Goal: Navigation & Orientation: Find specific page/section

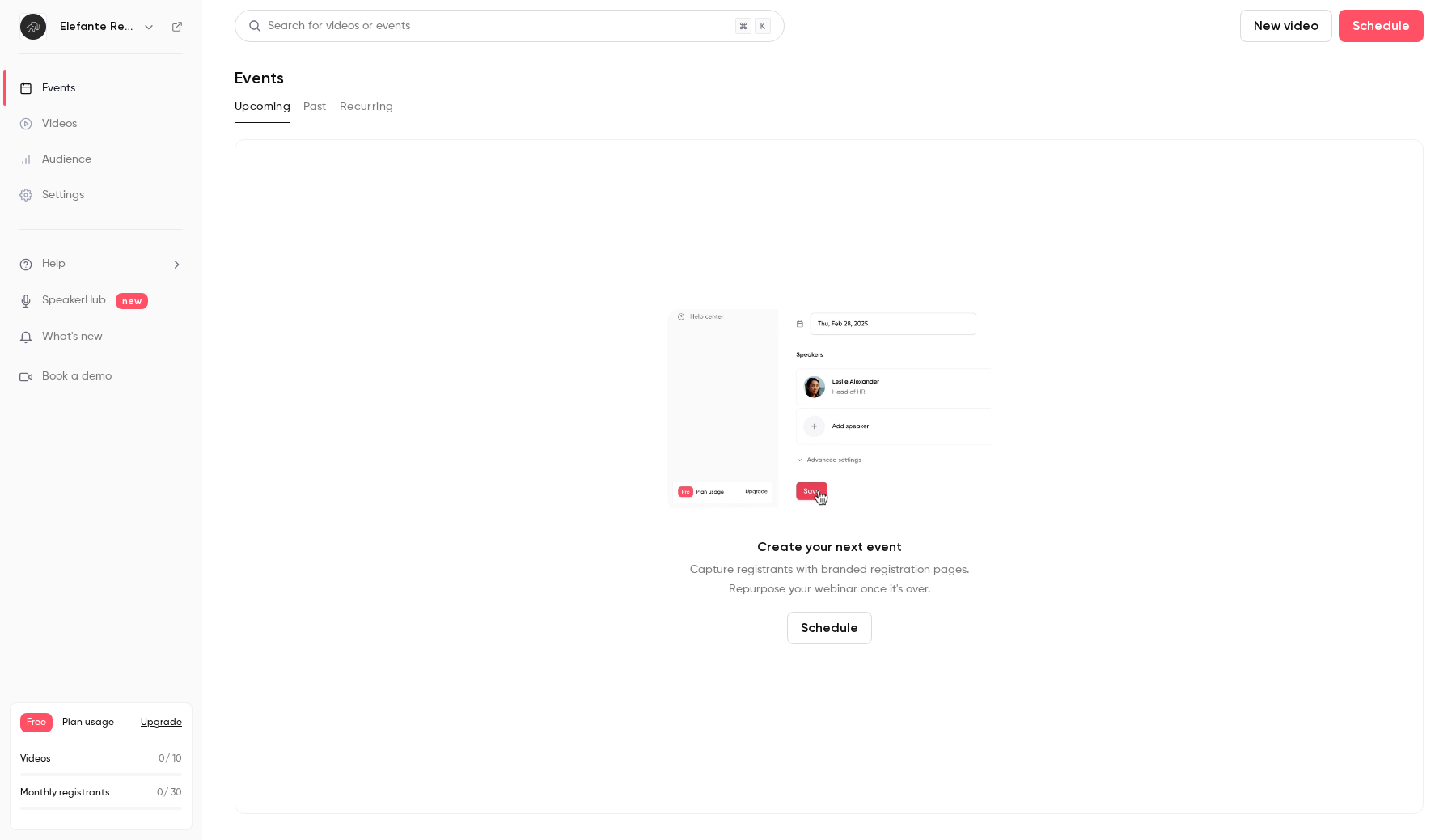
click at [301, 104] on div "Upcoming Past Recurring" at bounding box center [829, 106] width 1190 height 26
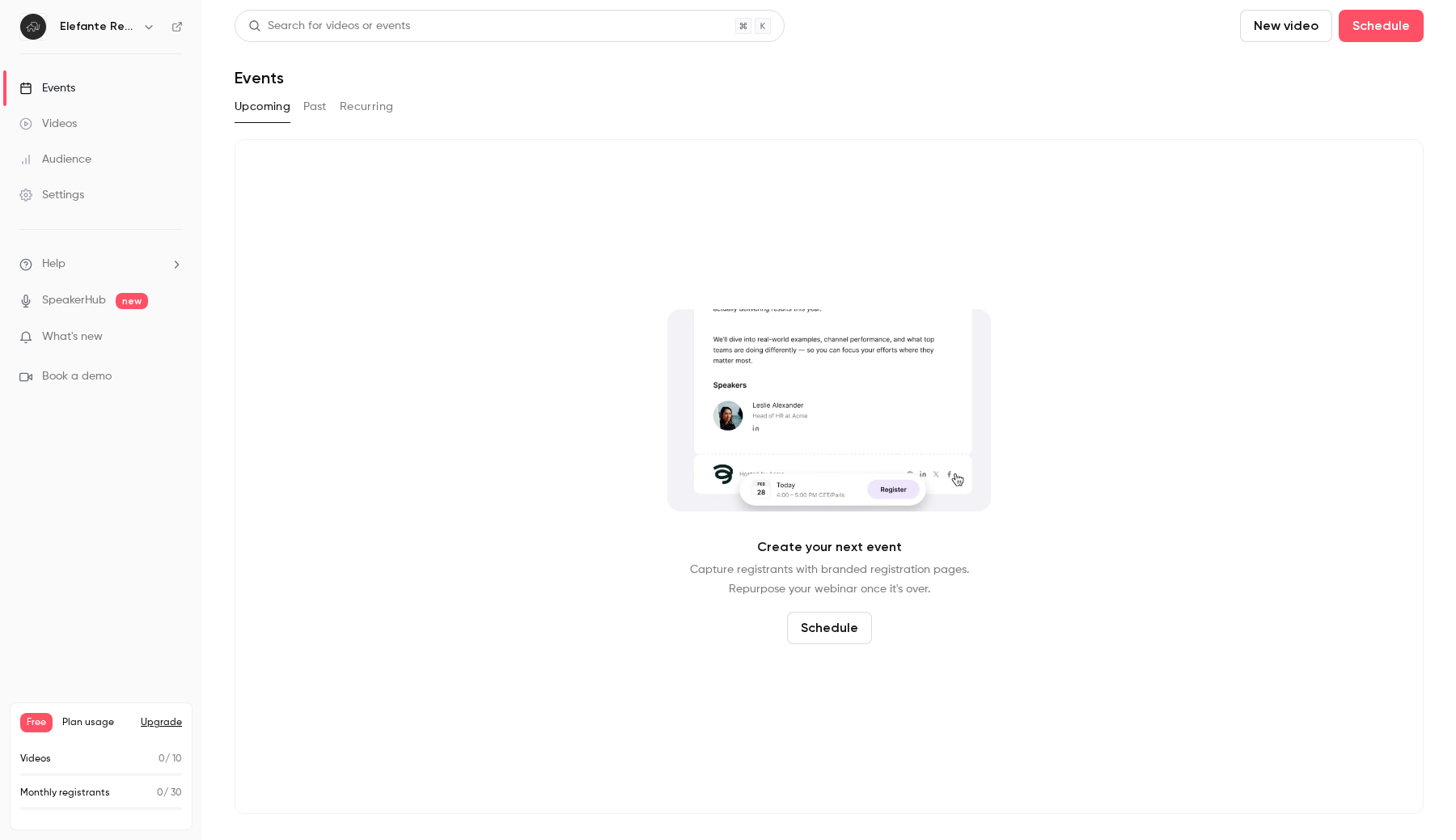
click at [319, 115] on button "Past" at bounding box center [315, 106] width 23 height 26
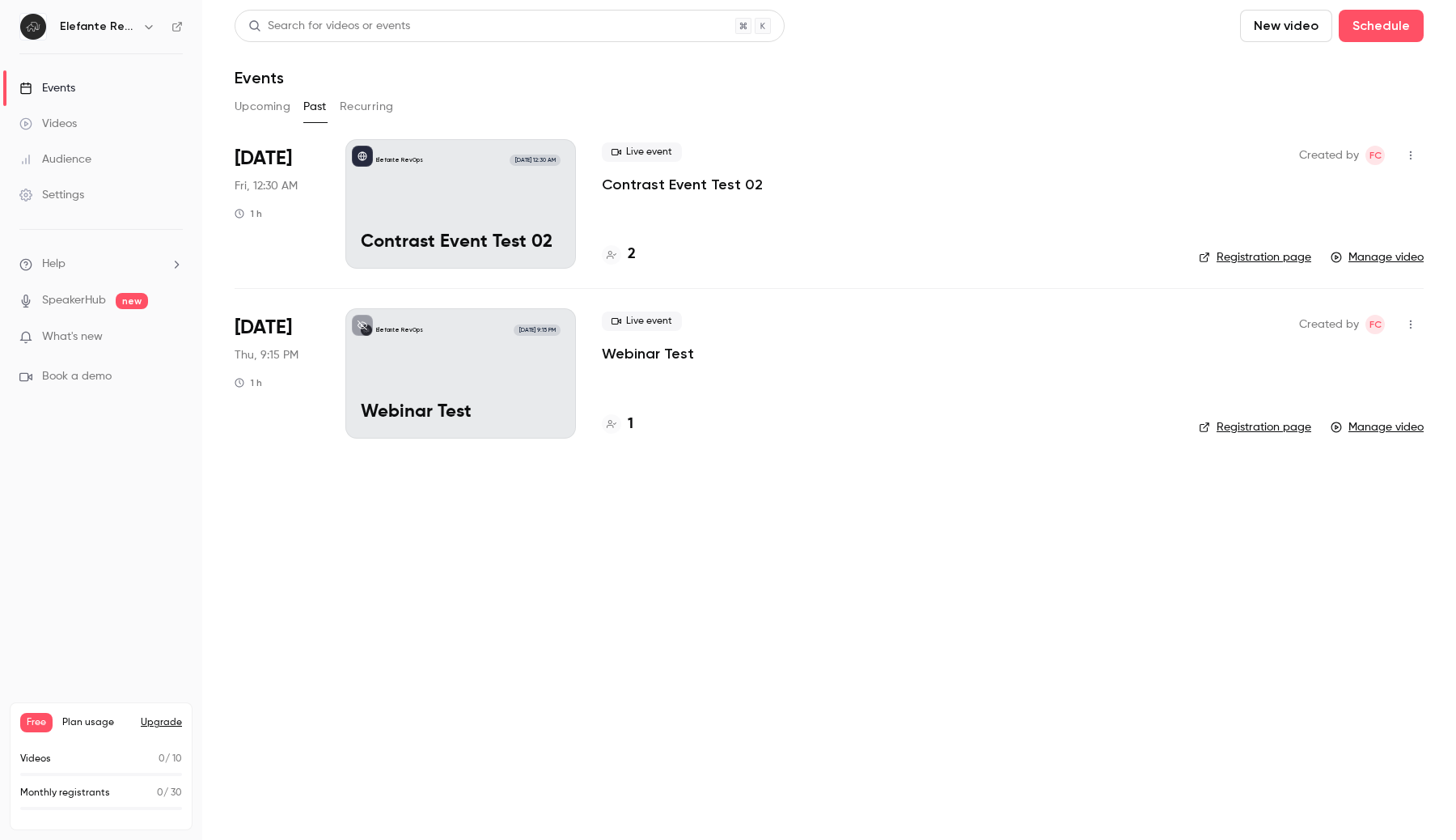
click at [96, 190] on link "Settings" at bounding box center [100, 195] width 202 height 36
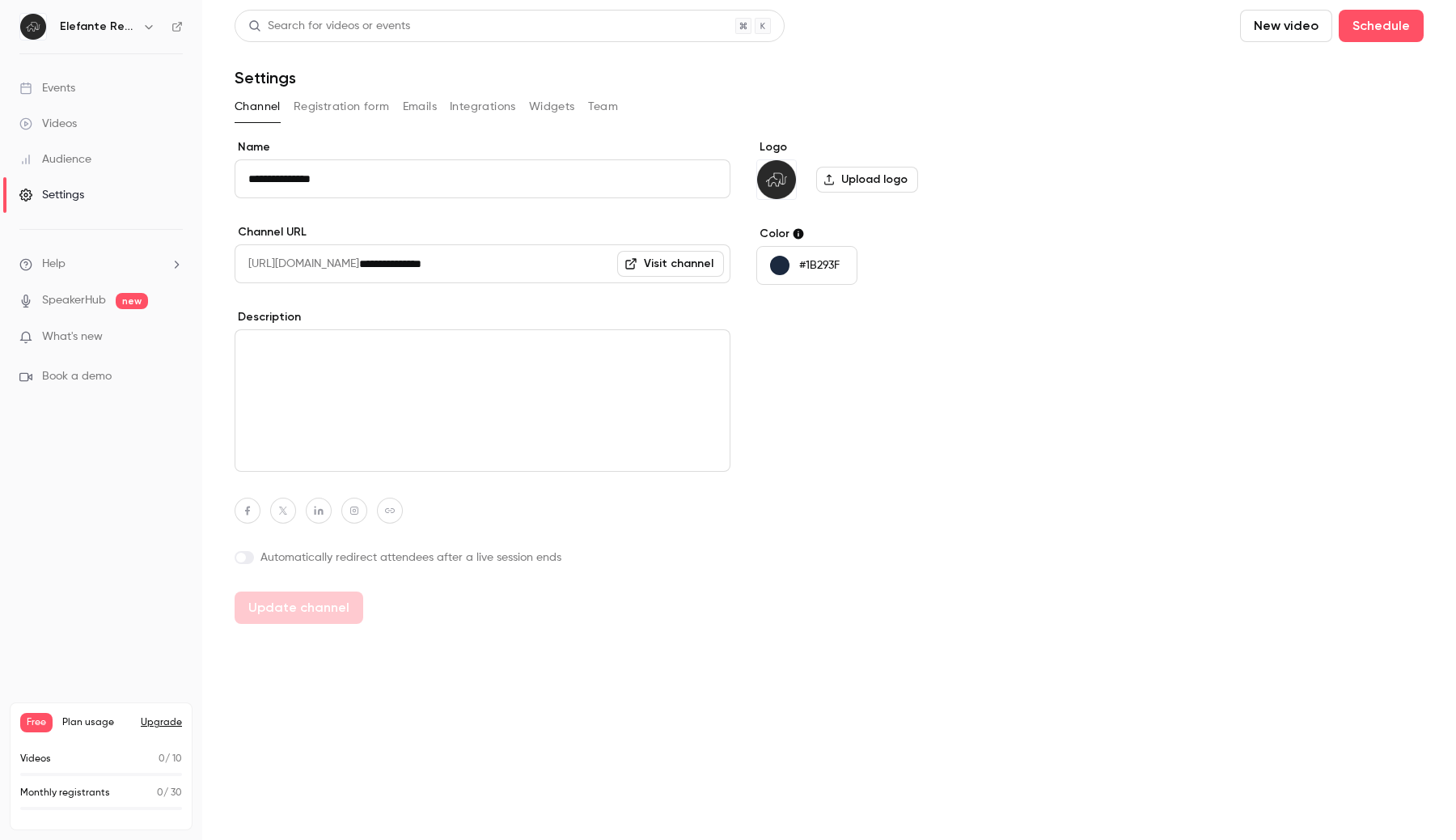
click at [591, 112] on button "Team" at bounding box center [603, 106] width 31 height 26
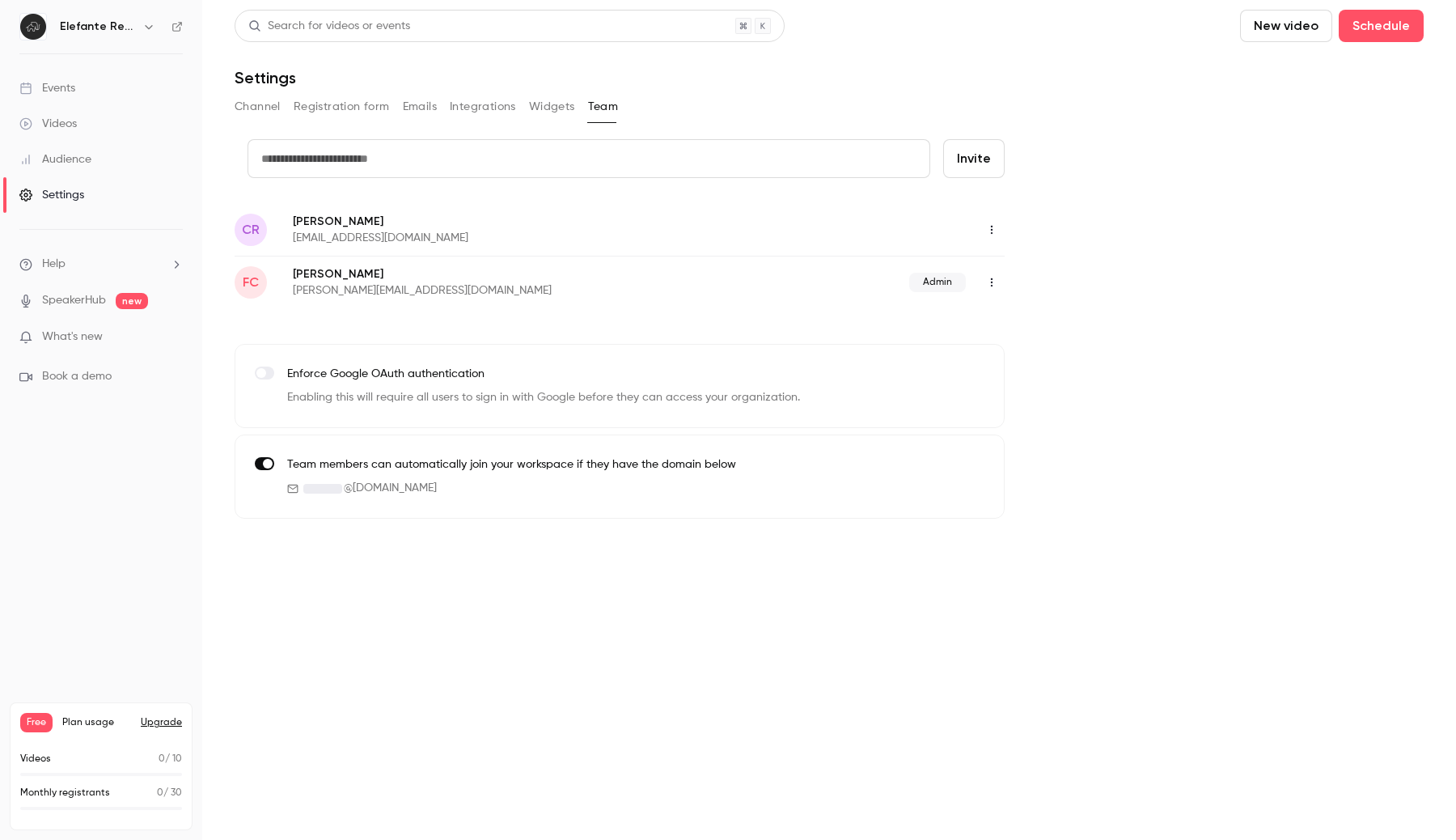
click at [989, 228] on icon "button" at bounding box center [992, 230] width 13 height 12
click at [1015, 276] on div at bounding box center [1005, 270] width 26 height 13
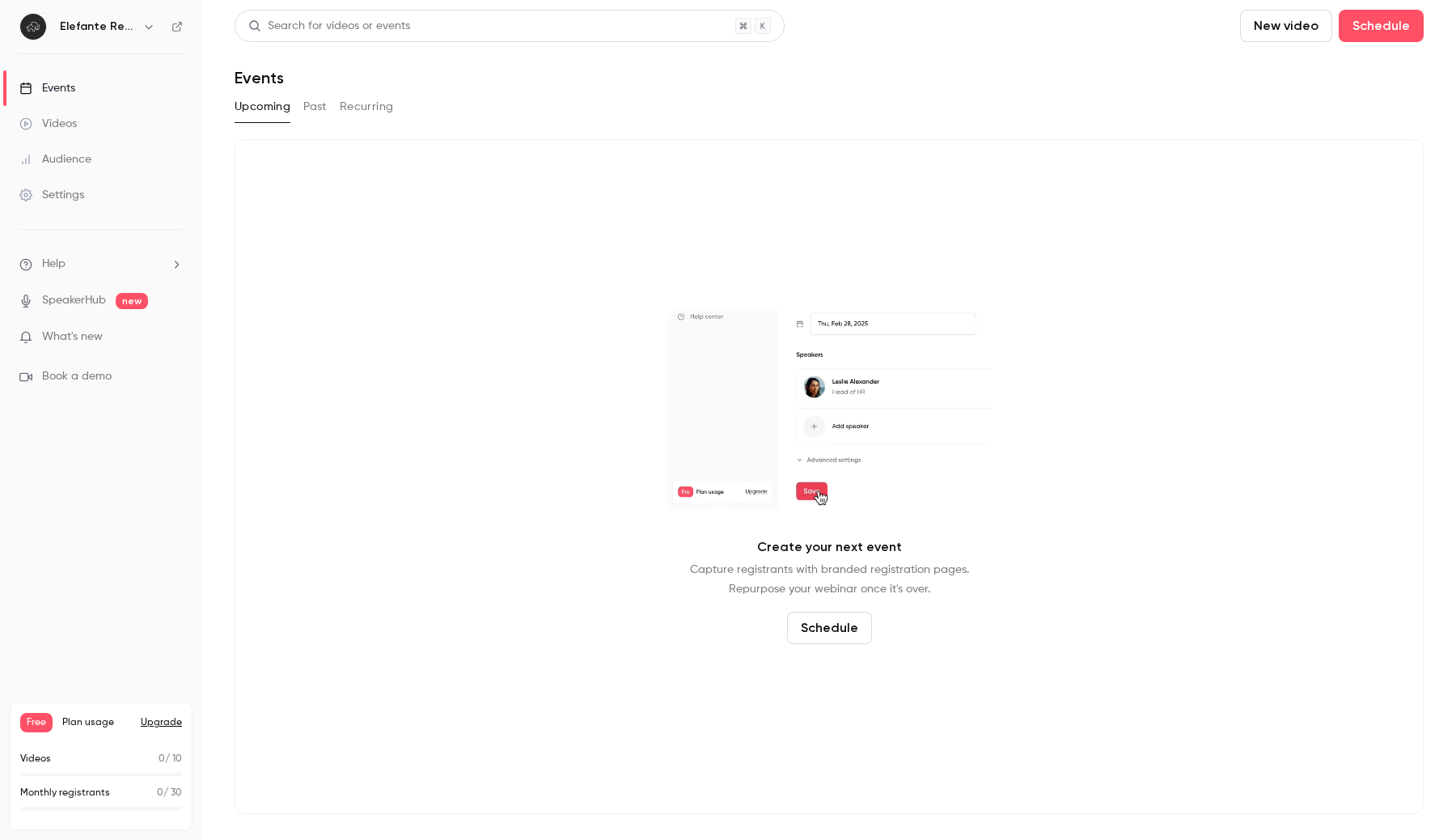
click at [93, 126] on link "Videos" at bounding box center [100, 124] width 202 height 36
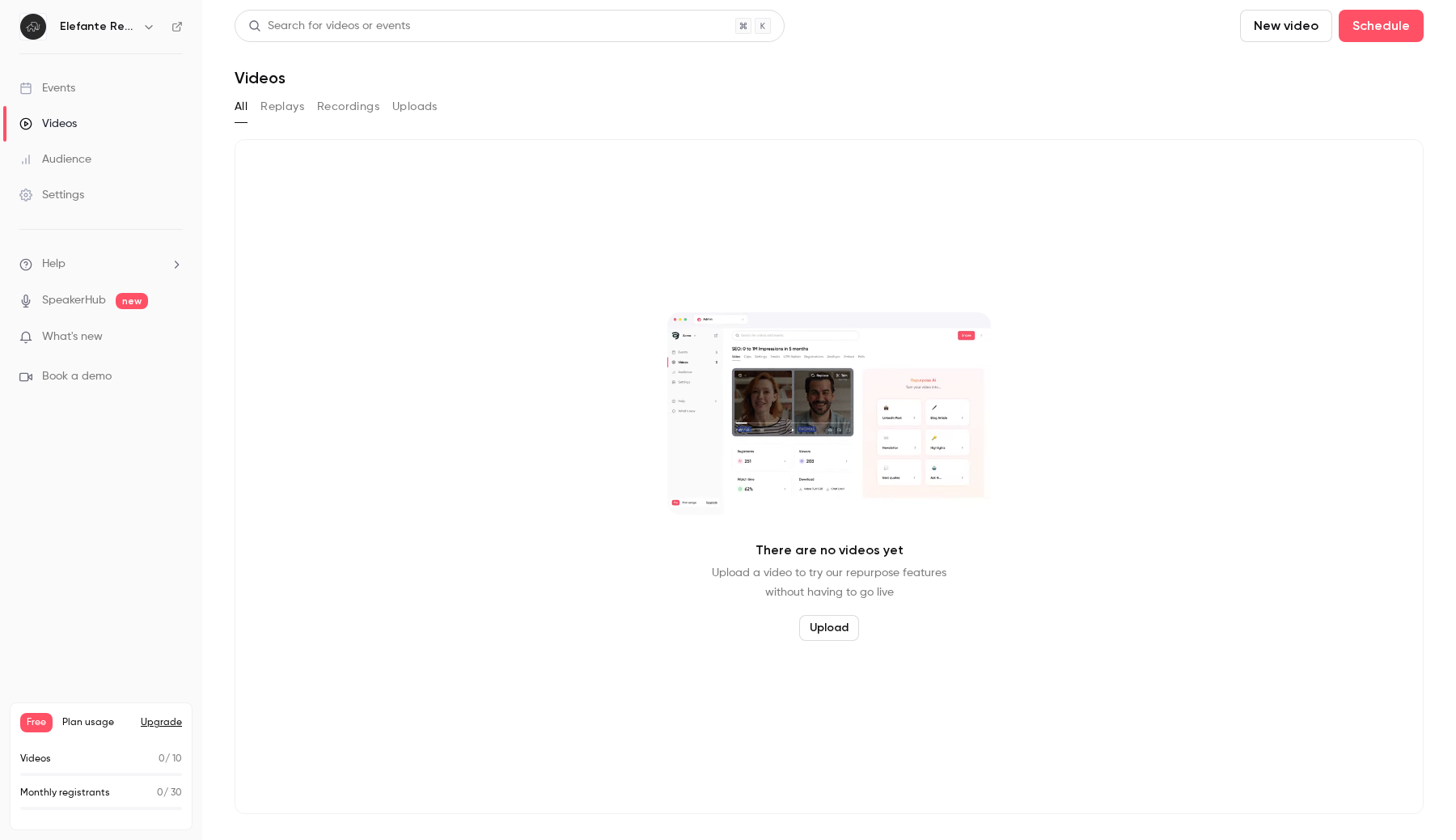
click at [298, 98] on button "Replays" at bounding box center [282, 106] width 43 height 26
click at [337, 102] on button "Recordings" at bounding box center [348, 106] width 63 height 26
click at [238, 107] on button "All" at bounding box center [240, 106] width 13 height 26
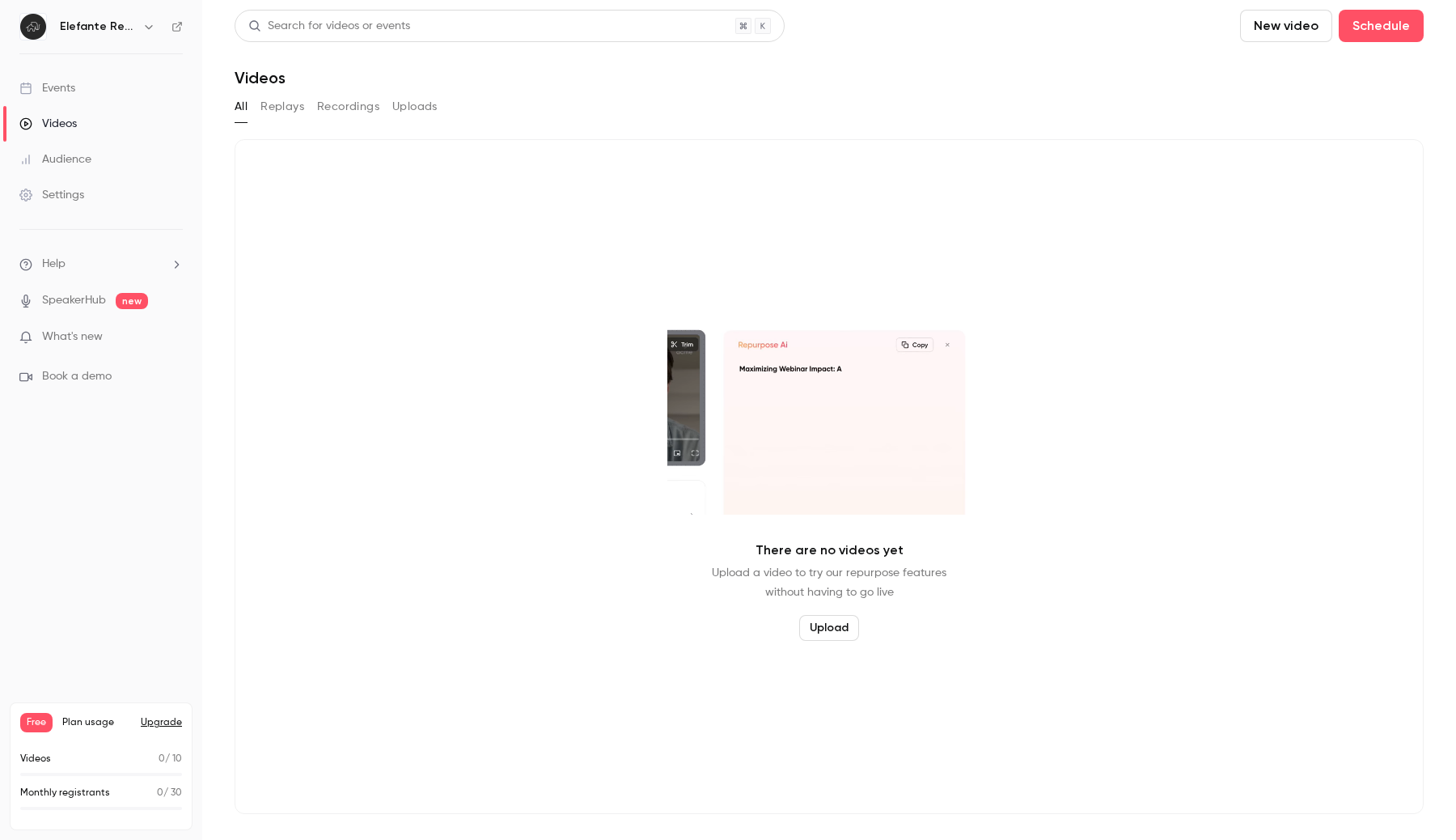
click at [128, 99] on link "Events" at bounding box center [100, 88] width 202 height 36
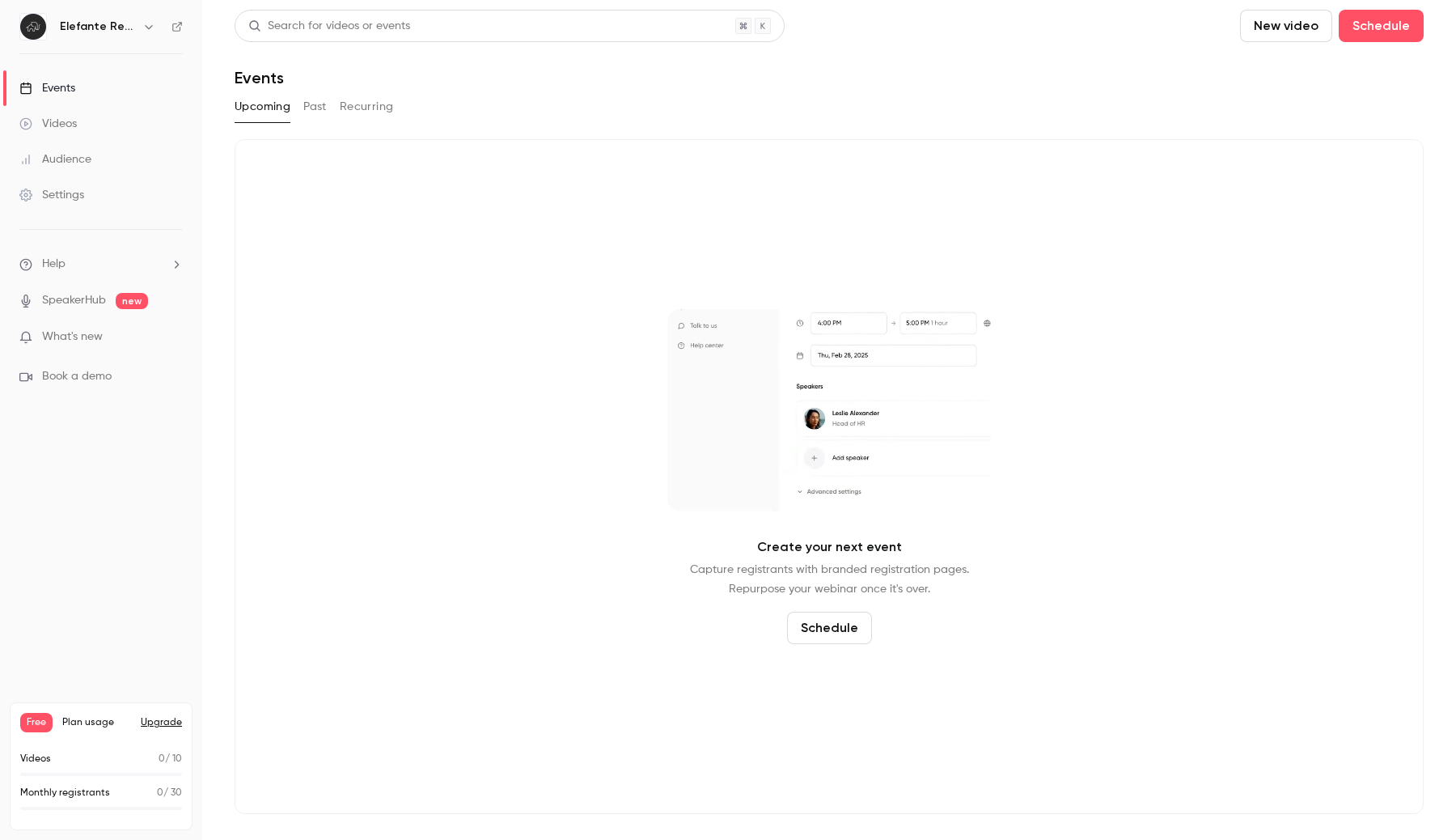
click at [322, 102] on button "Past" at bounding box center [315, 106] width 23 height 26
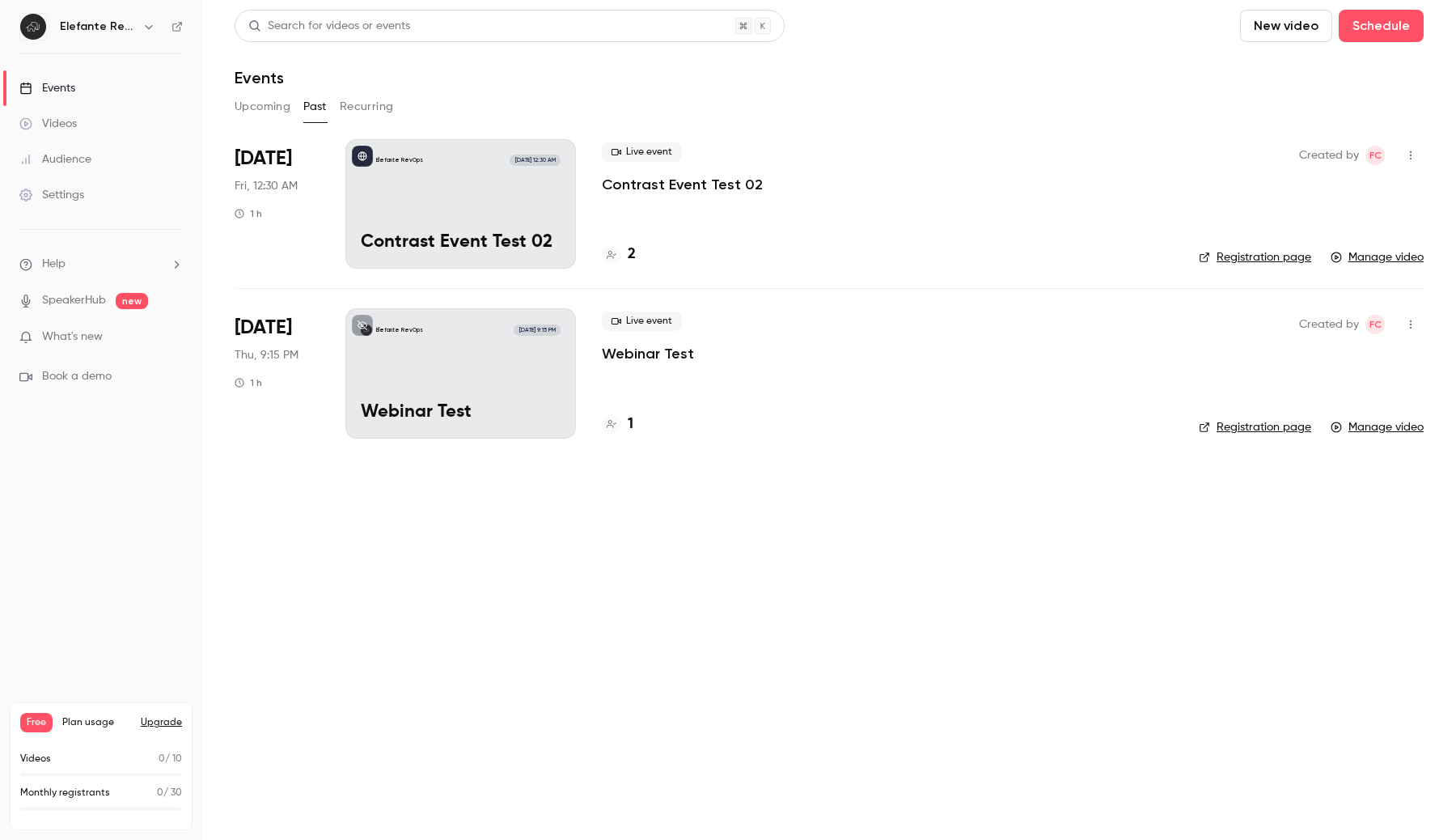
click at [132, 27] on h6 "Elefante RevOps" at bounding box center [98, 26] width 76 height 16
click at [269, 111] on button "Upcoming" at bounding box center [263, 106] width 56 height 26
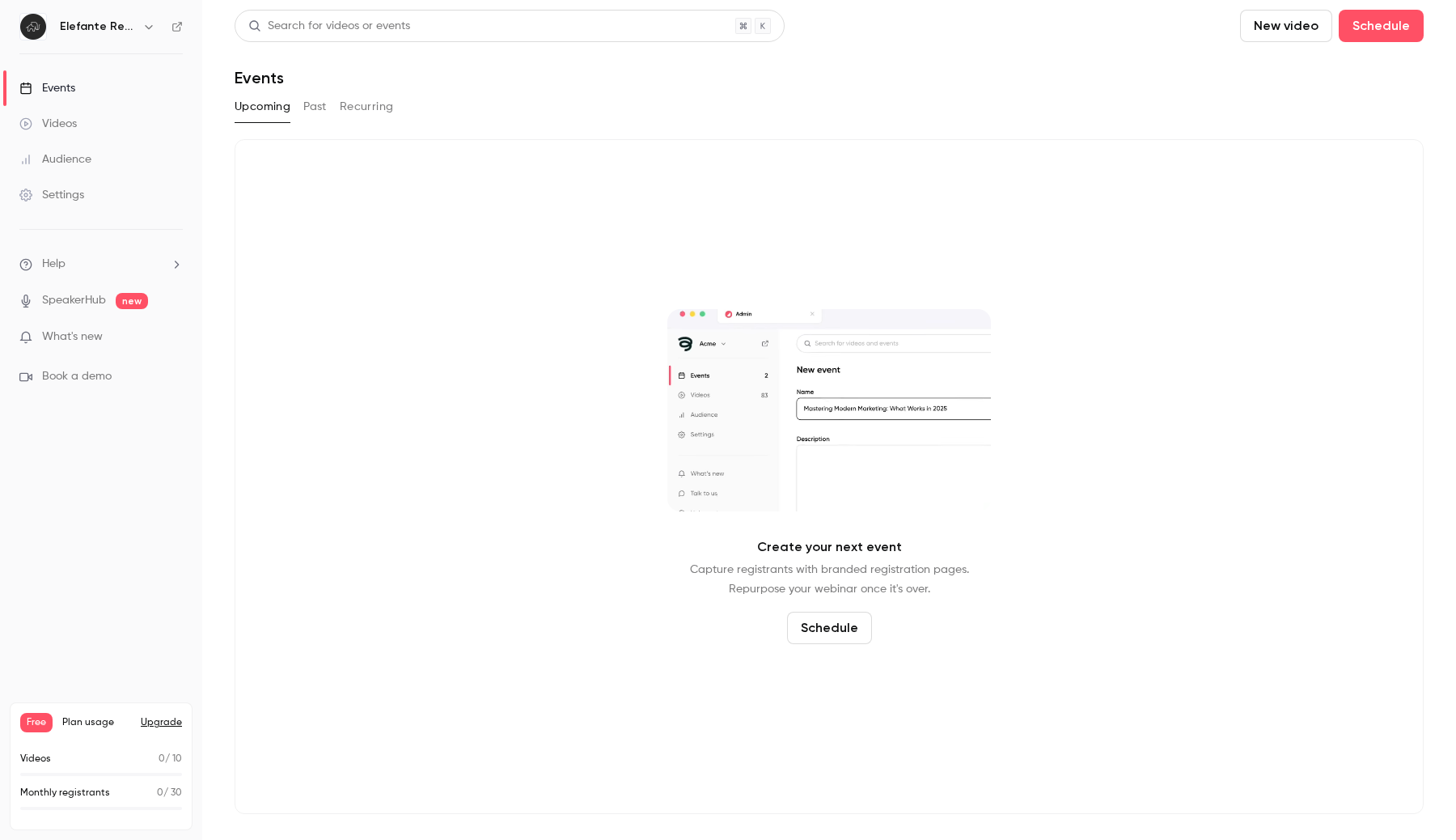
click at [125, 129] on link "Videos" at bounding box center [100, 124] width 202 height 36
